Goal: Task Accomplishment & Management: Manage account settings

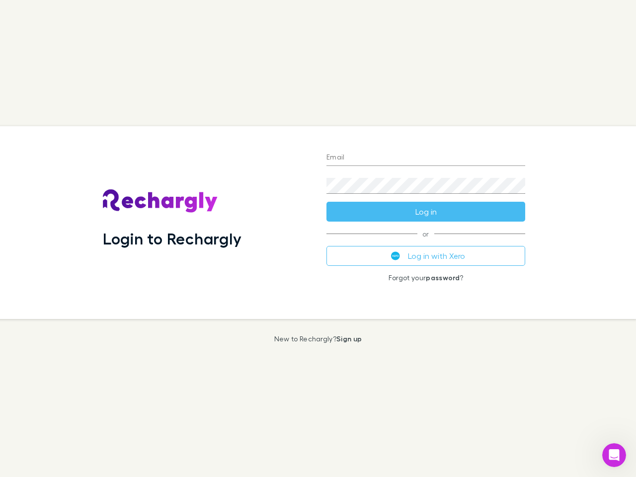
click at [318, 238] on div "Login to Rechargly" at bounding box center [206, 222] width 223 height 193
click at [426, 158] on input "Email" at bounding box center [425, 158] width 199 height 16
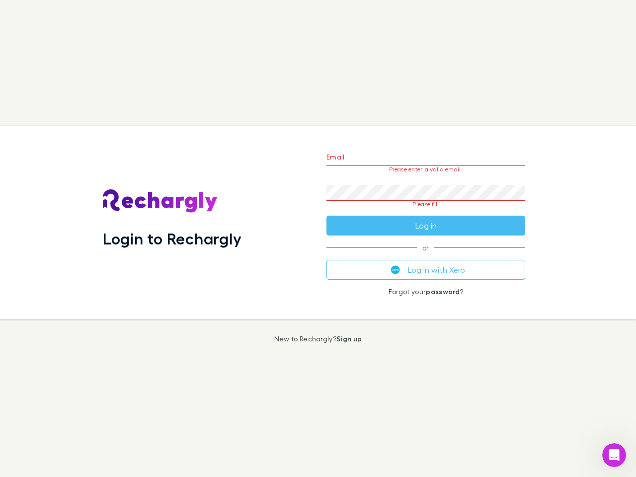
click at [426, 212] on form "Email Please enter a valid email. Password Please fill Log in" at bounding box center [425, 188] width 199 height 93
click at [426, 256] on div "Email Please enter a valid email. Password Please fill Log in or Log in with Xe…" at bounding box center [425, 222] width 215 height 193
click at [614, 455] on icon "Open Intercom Messenger" at bounding box center [614, 455] width 16 height 16
